Goal: Check status: Check status

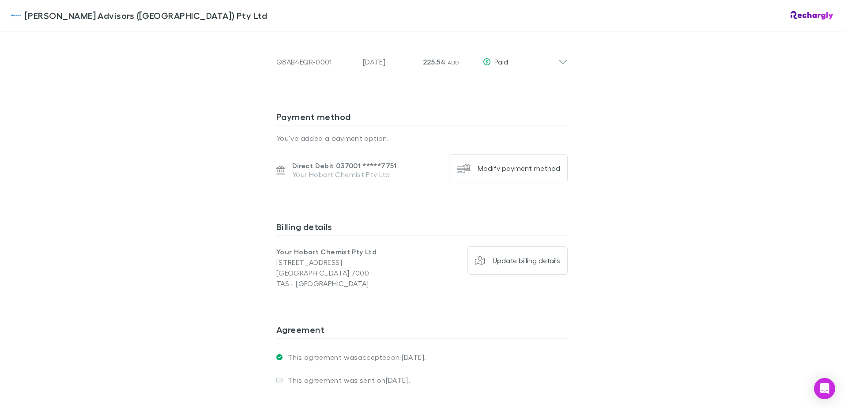
scroll to position [580, 0]
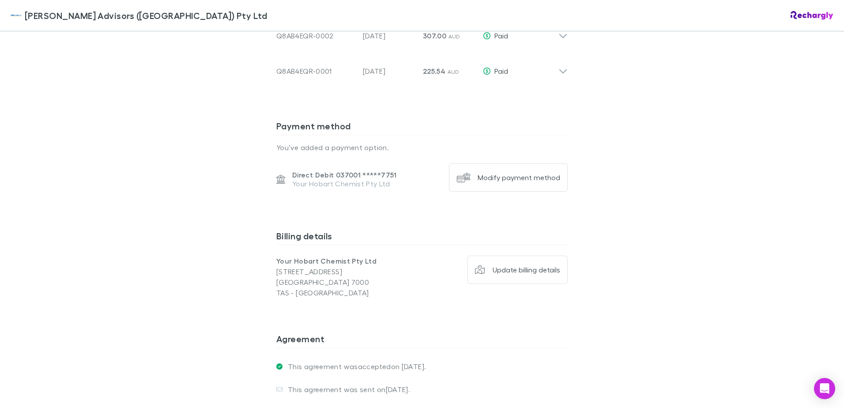
click at [140, 177] on div "William Buck Advisors (WA) Pty Ltd William Buck Advisors (WA) Pty Ltd Software …" at bounding box center [422, 204] width 844 height 408
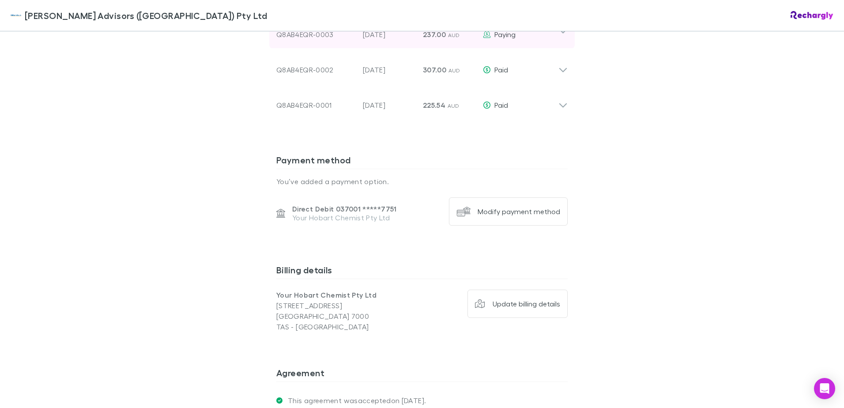
scroll to position [404, 0]
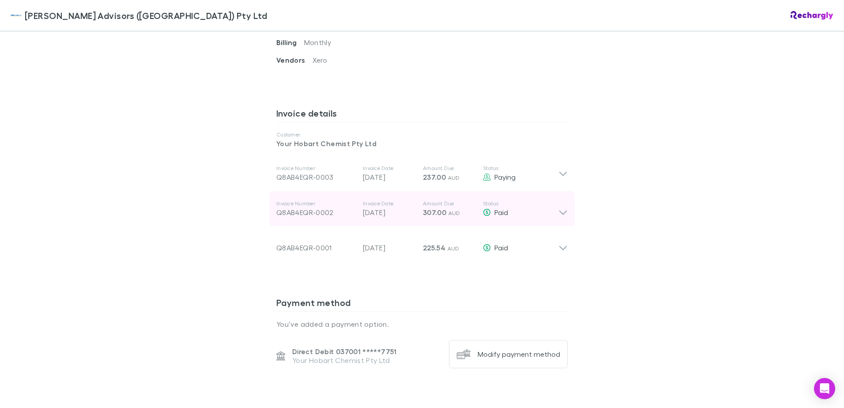
click at [563, 214] on icon at bounding box center [562, 209] width 9 height 18
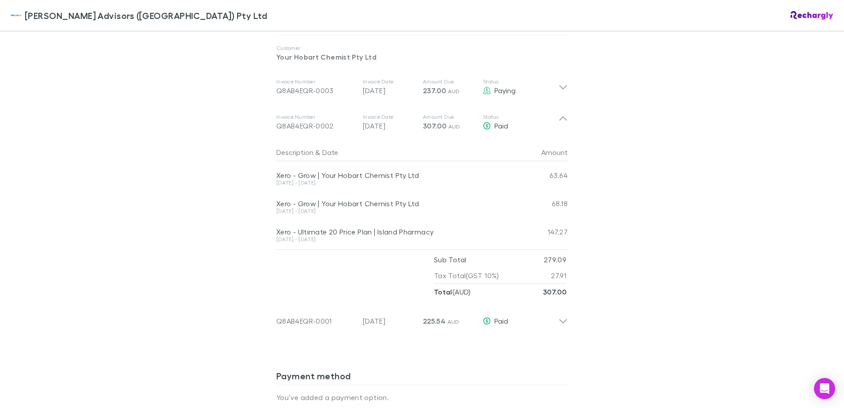
scroll to position [492, 0]
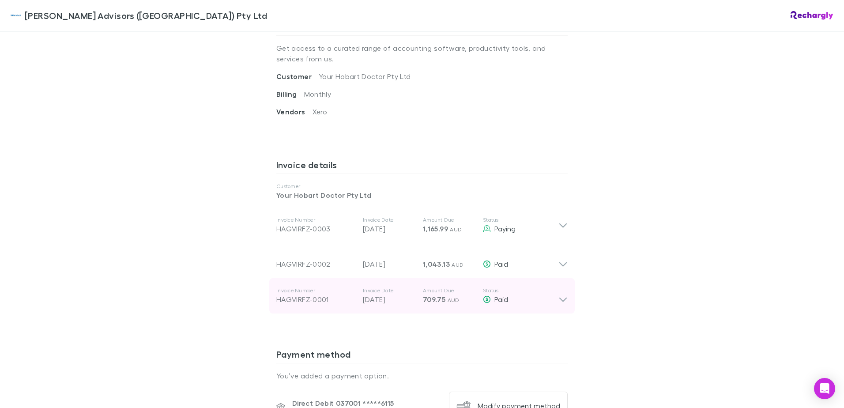
scroll to position [397, 0]
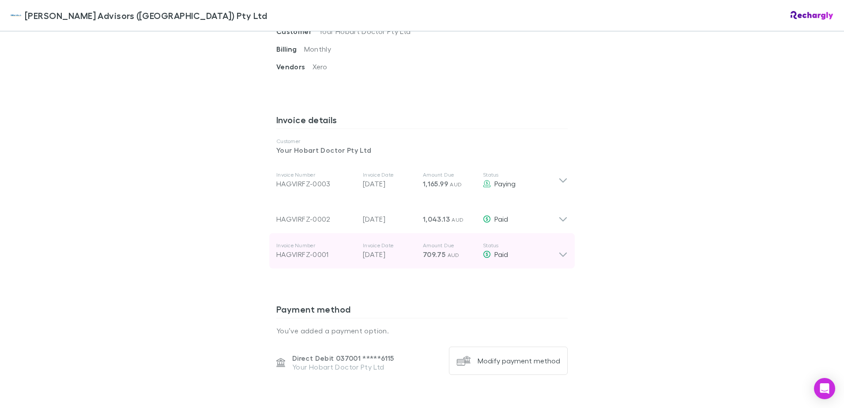
click at [432, 217] on icon at bounding box center [562, 251] width 9 height 18
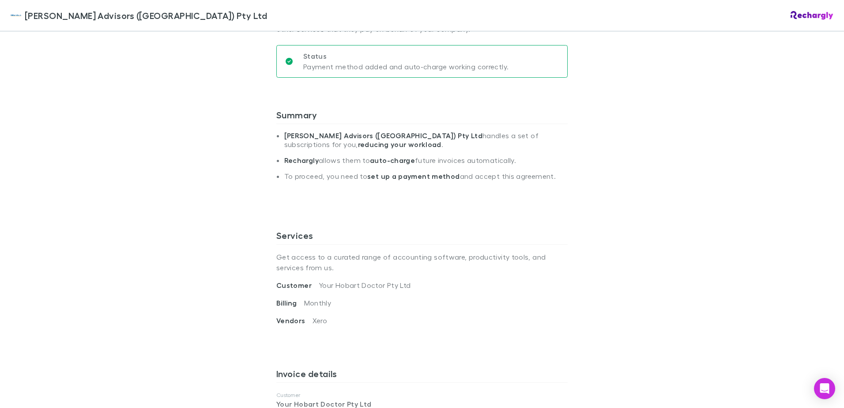
scroll to position [0, 0]
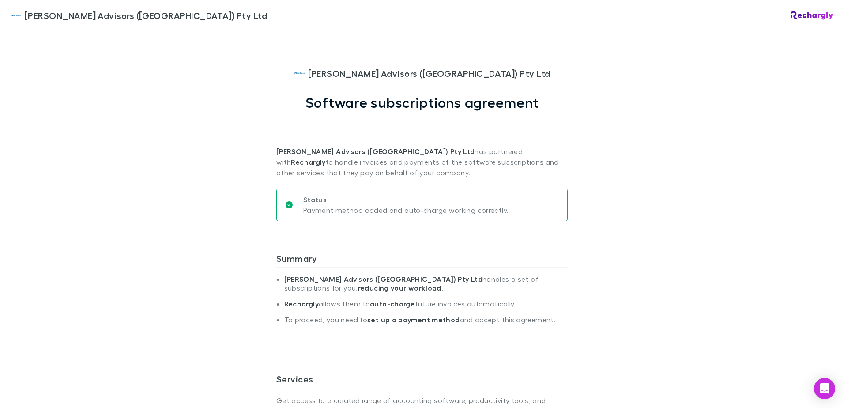
drag, startPoint x: 684, startPoint y: 292, endPoint x: 672, endPoint y: 70, distance: 222.3
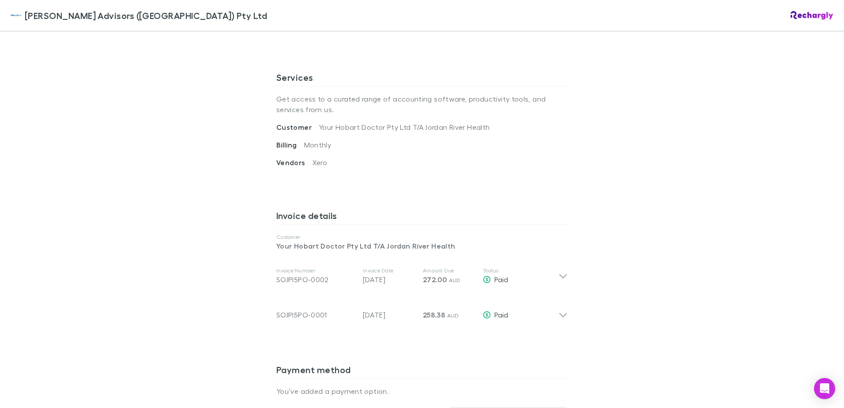
scroll to position [397, 0]
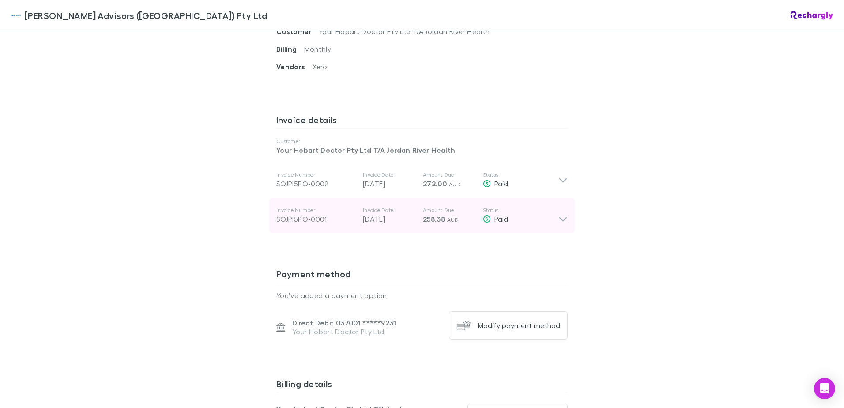
click at [562, 222] on icon at bounding box center [562, 216] width 9 height 18
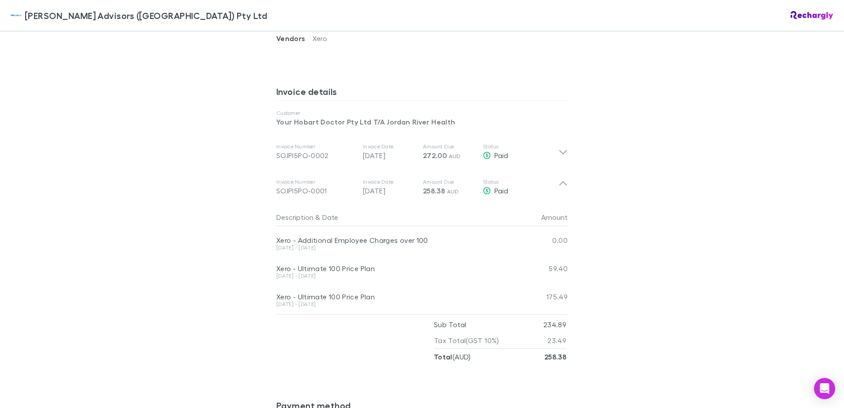
scroll to position [441, 0]
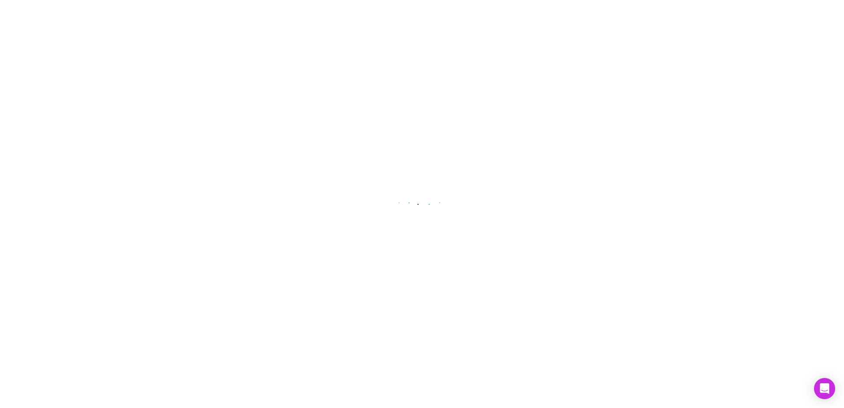
click at [53, 185] on main at bounding box center [422, 204] width 844 height 408
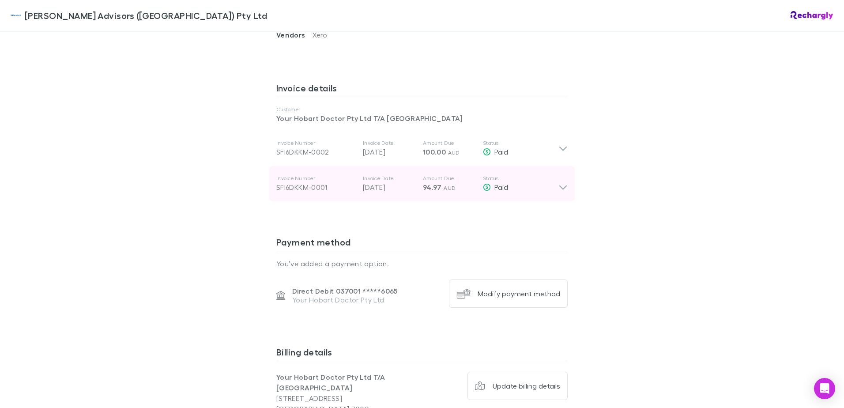
scroll to position [423, 0]
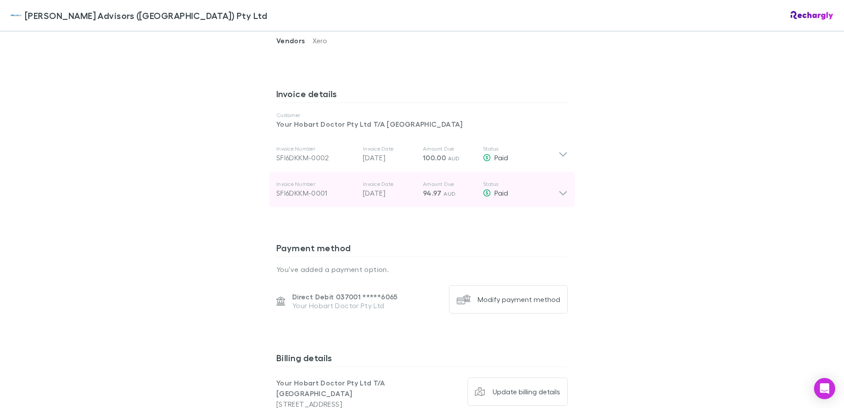
click at [559, 195] on icon at bounding box center [562, 189] width 9 height 18
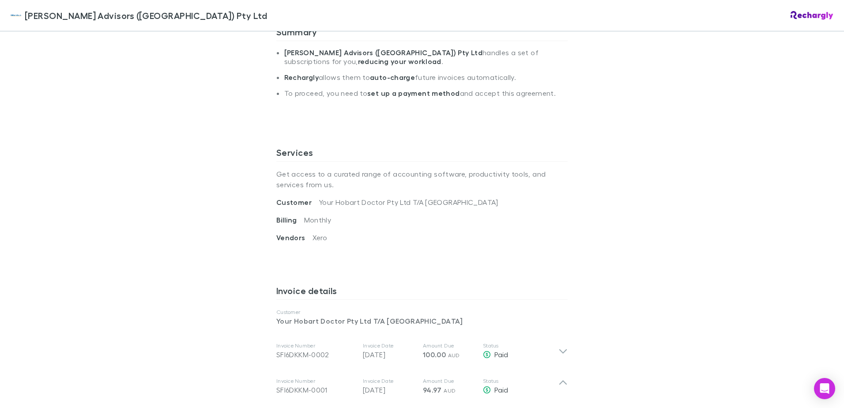
scroll to position [379, 0]
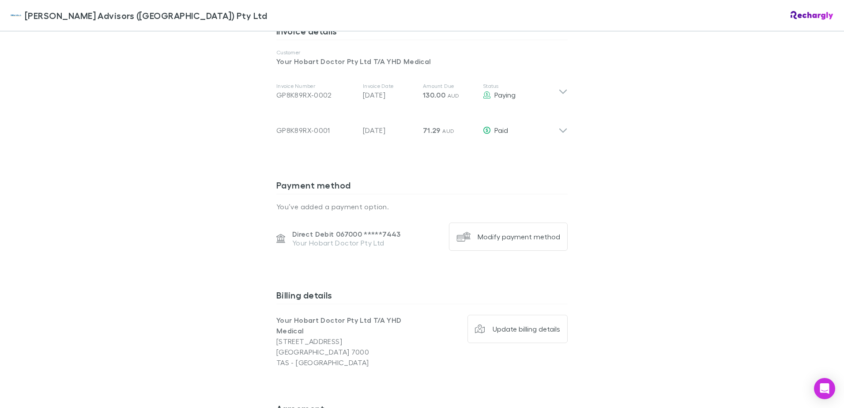
scroll to position [397, 0]
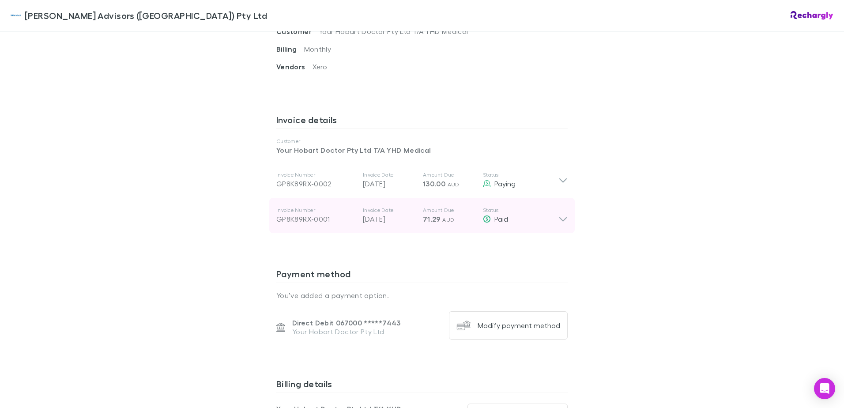
click at [551, 232] on div "Invoice Number GP8K89RX-0001 Invoice Date [DATE] Amount Due 71.29 AUD Status Pa…" at bounding box center [421, 215] width 305 height 35
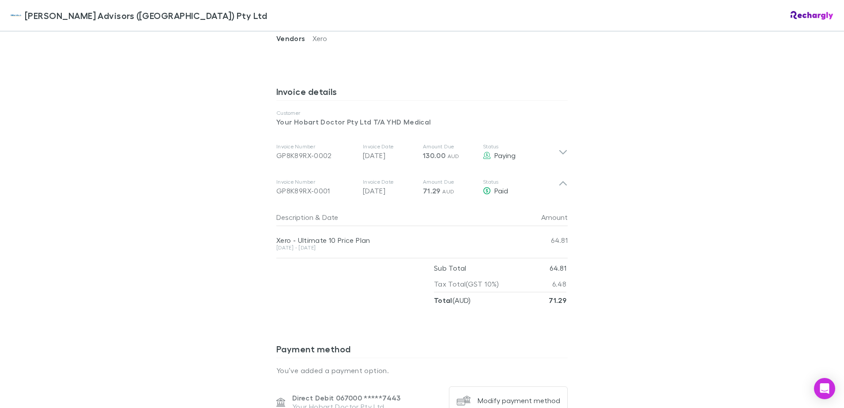
scroll to position [441, 0]
